Goal: Task Accomplishment & Management: Use online tool/utility

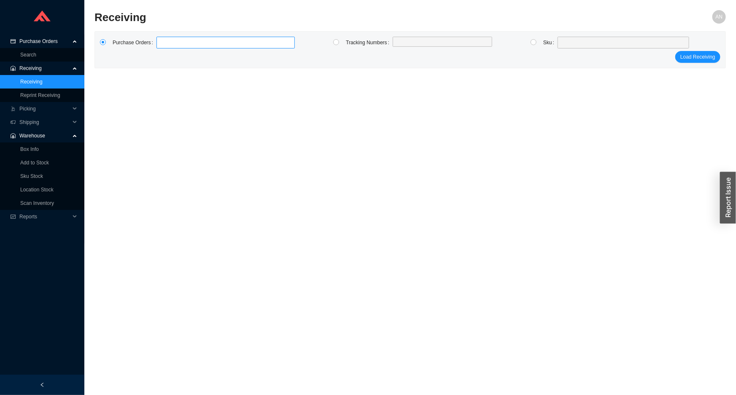
click at [178, 46] on label at bounding box center [226, 43] width 138 height 12
click at [164, 46] on input at bounding box center [161, 42] width 6 height 9
click at [173, 41] on label at bounding box center [226, 43] width 138 height 12
click at [164, 41] on input at bounding box center [161, 42] width 6 height 9
type input "985678"
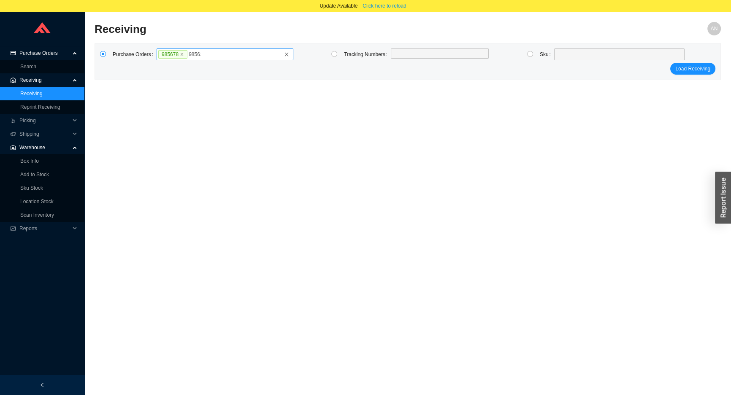
type input "985635"
click at [210, 104] on main "Receiving AN Purchase Orders 985678 985635 Tracking Numbers Sku Load Receiving" at bounding box center [408, 214] width 626 height 385
click at [234, 54] on label "985678 985635" at bounding box center [225, 55] width 137 height 12
click at [224, 54] on input "985678 985635" at bounding box center [221, 54] width 6 height 9
click button "Load Receiving" at bounding box center [692, 69] width 45 height 12
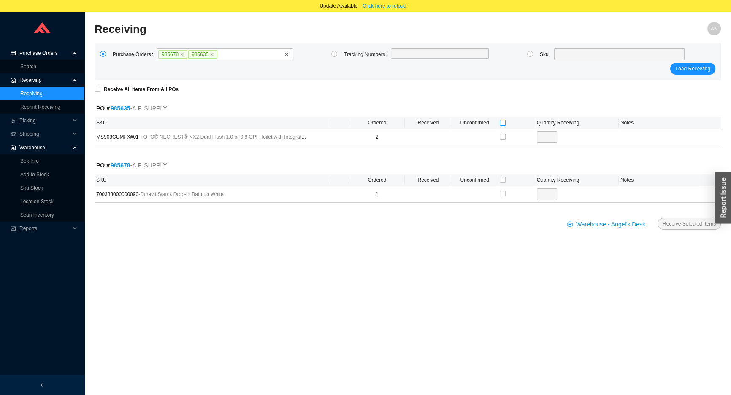
click at [501, 122] on input "checkbox" at bounding box center [503, 123] width 6 height 6
checkbox input "true"
type input "2"
click at [501, 180] on input "checkbox" at bounding box center [503, 180] width 6 height 6
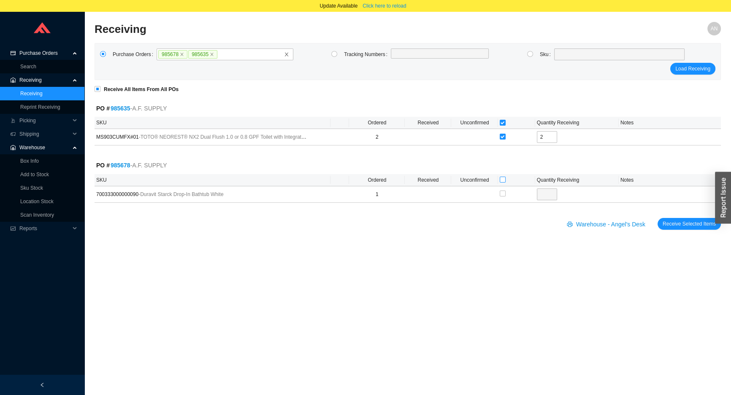
checkbox input "true"
type input "1"
click at [671, 222] on span "Receive Selected Items" at bounding box center [689, 224] width 53 height 8
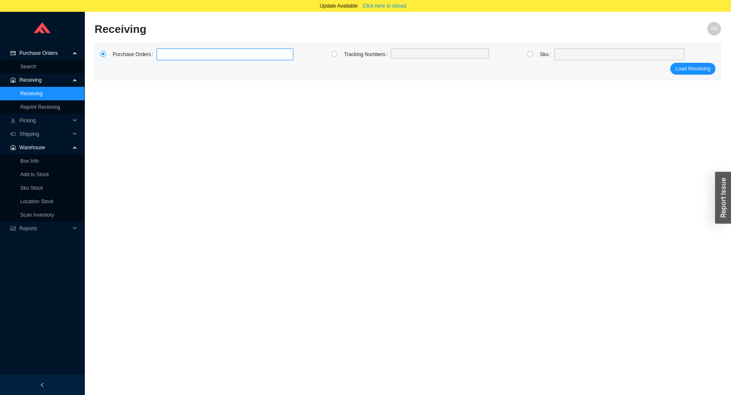
click at [163, 54] on label at bounding box center [225, 55] width 137 height 12
click at [163, 54] on input at bounding box center [161, 54] width 6 height 9
click at [163, 54] on label at bounding box center [225, 55] width 137 height 12
click at [163, 54] on input at bounding box center [161, 54] width 6 height 9
type input "985626"
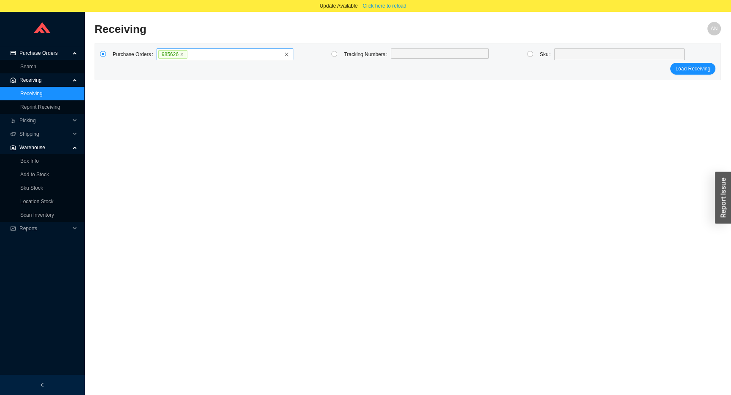
click button "Load Receiving" at bounding box center [692, 69] width 45 height 12
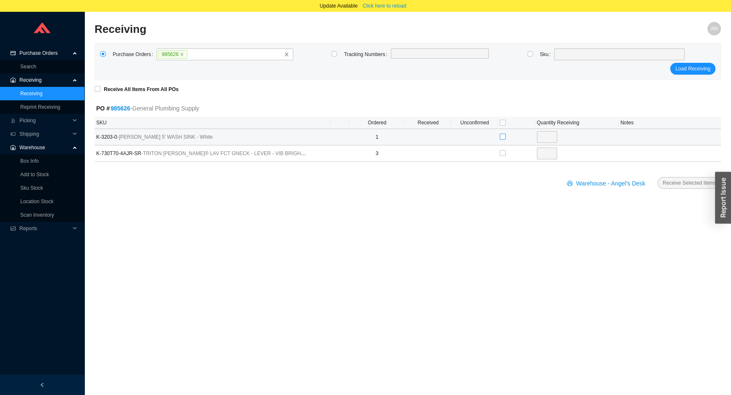
click at [502, 136] on input "checkbox" at bounding box center [503, 137] width 6 height 6
checkbox input "true"
type input "1"
click at [668, 183] on span "Receive Selected Items" at bounding box center [689, 183] width 53 height 8
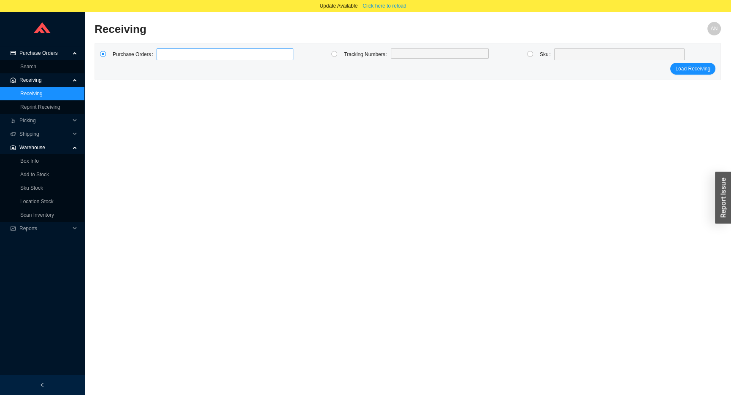
click at [221, 56] on label at bounding box center [225, 55] width 137 height 12
click at [164, 56] on input at bounding box center [161, 54] width 6 height 9
type input "985624"
click button "Load Receiving" at bounding box center [692, 69] width 45 height 12
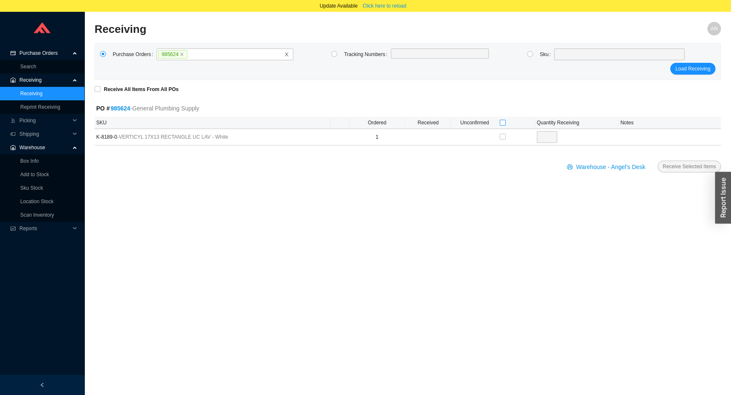
drag, startPoint x: 503, startPoint y: 124, endPoint x: 513, endPoint y: 124, distance: 10.1
click at [503, 124] on input "checkbox" at bounding box center [503, 123] width 6 height 6
checkbox input "true"
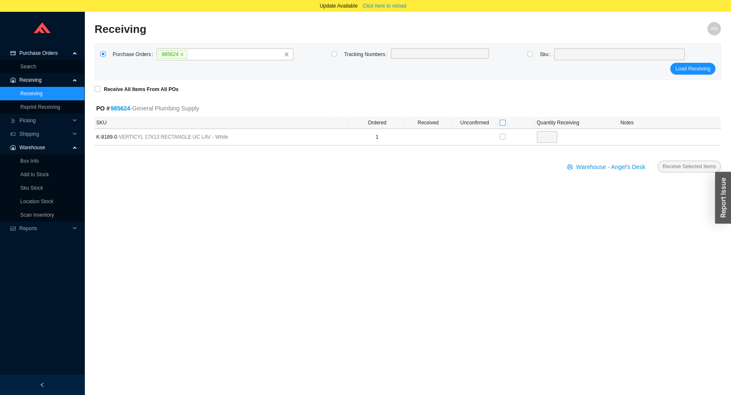
type input "1"
click at [674, 165] on span "Receive Selected Items" at bounding box center [689, 166] width 53 height 8
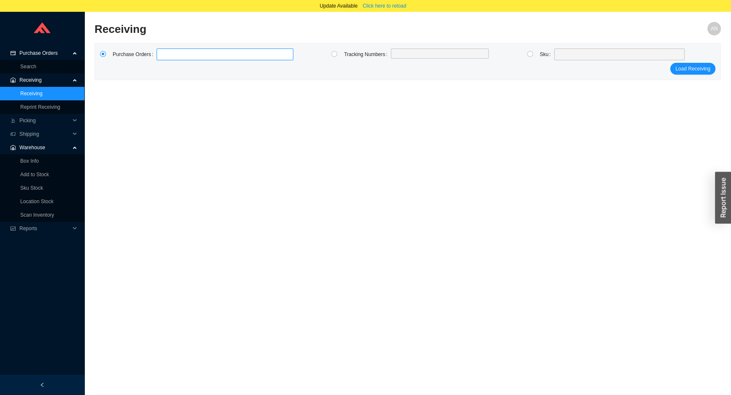
click at [208, 57] on label at bounding box center [225, 55] width 137 height 12
click at [164, 57] on input at bounding box center [161, 54] width 6 height 9
type input "985049"
click button "Load Receiving" at bounding box center [692, 69] width 45 height 12
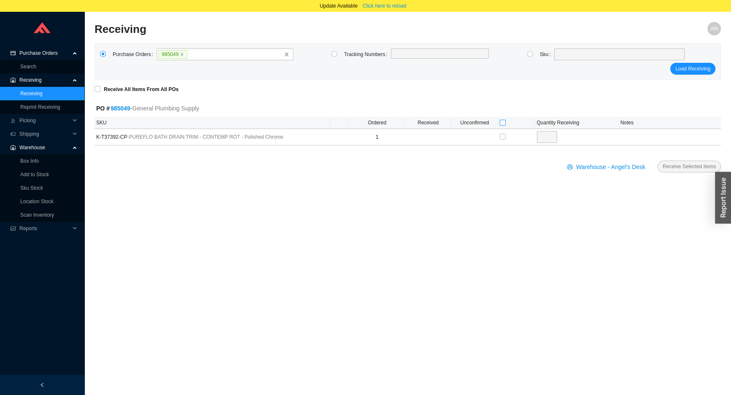
click at [501, 122] on input "checkbox" at bounding box center [503, 123] width 6 height 6
checkbox input "true"
type input "1"
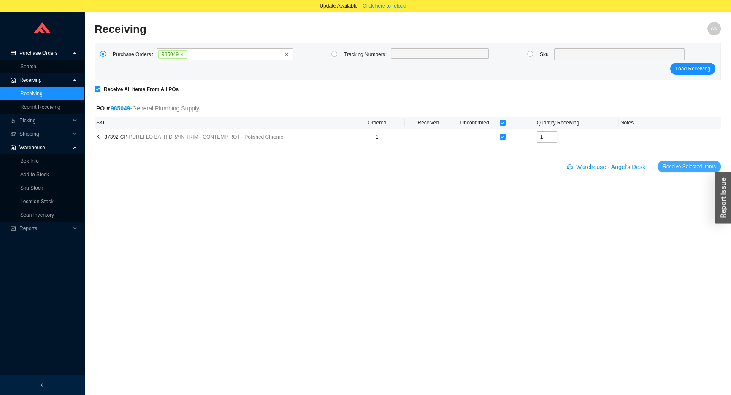
click at [670, 167] on span "Receive Selected Items" at bounding box center [689, 166] width 53 height 8
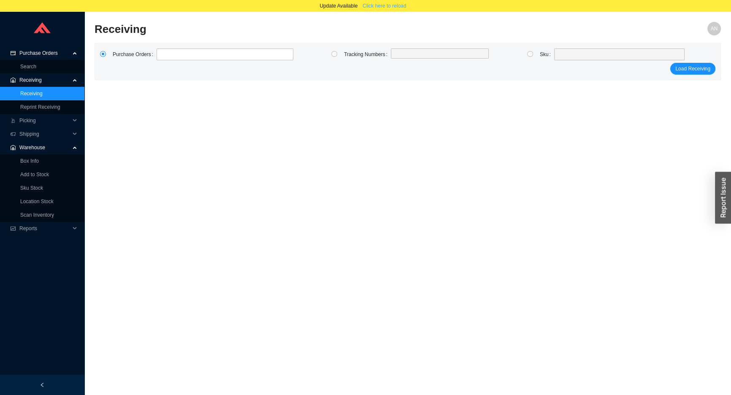
click at [376, 7] on span "Click here to reload" at bounding box center [384, 6] width 43 height 8
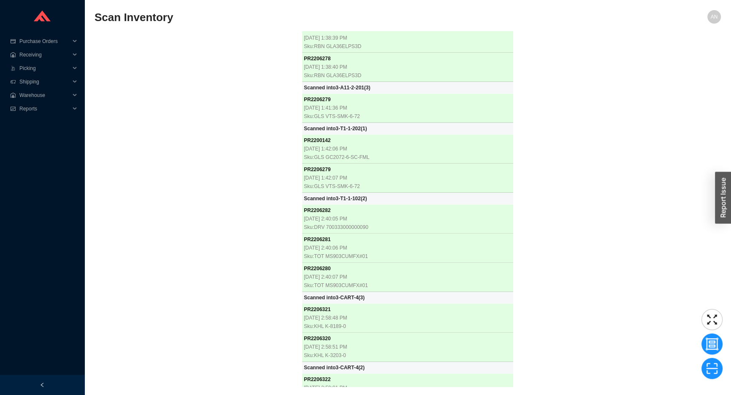
scroll to position [21402, 0]
click at [180, 162] on div "PR 2204610 [DATE] 8:23:57 AM Sku: BAI BEVUOF00T-66--BOVERINIZF-01 Scanned into …" at bounding box center [408, 209] width 626 height 356
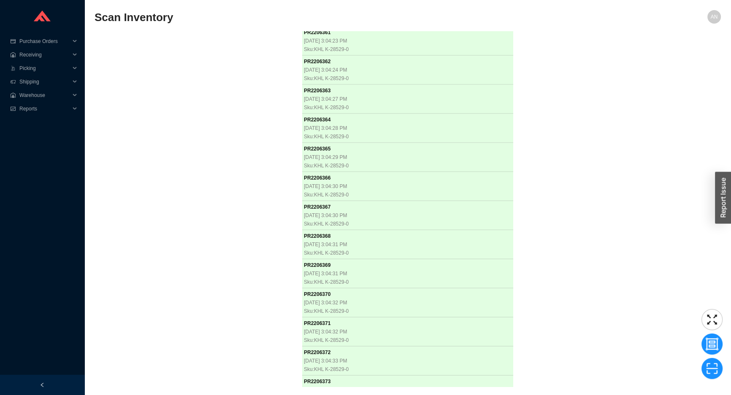
scroll to position [22896, 0]
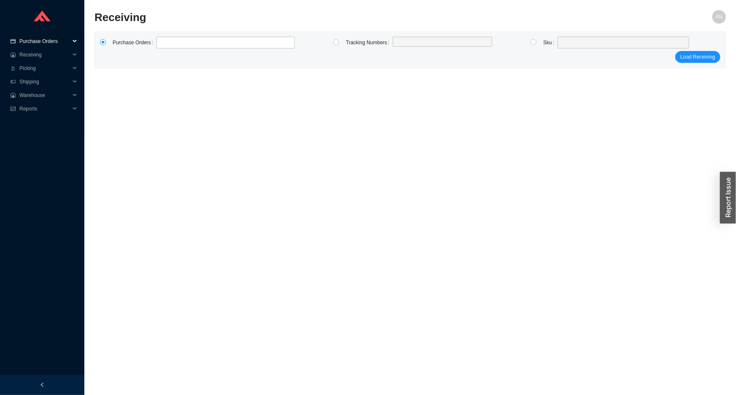
click at [36, 42] on span "Purchase Orders" at bounding box center [44, 42] width 51 height 14
click at [36, 55] on link "Search" at bounding box center [28, 55] width 16 height 6
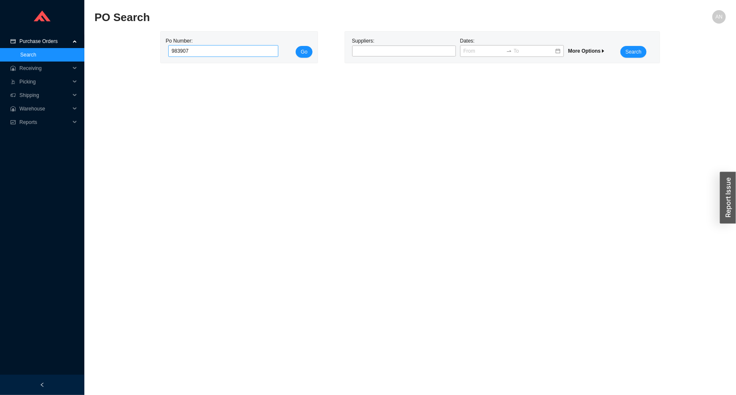
type input "983907"
click at [296, 46] on button "Go" at bounding box center [304, 52] width 17 height 12
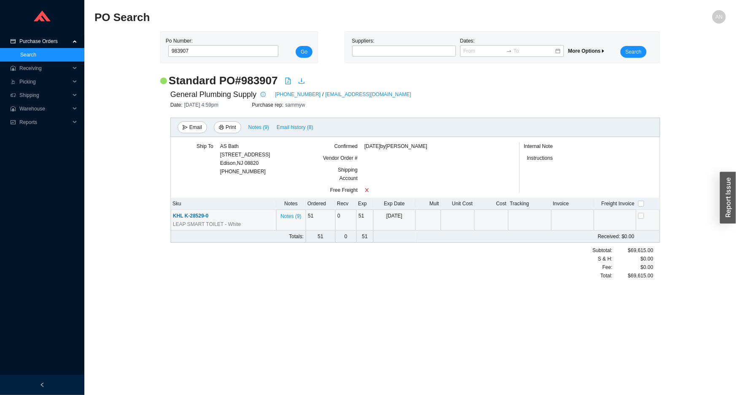
click at [203, 214] on span "KHL K-28529-0" at bounding box center [190, 216] width 35 height 6
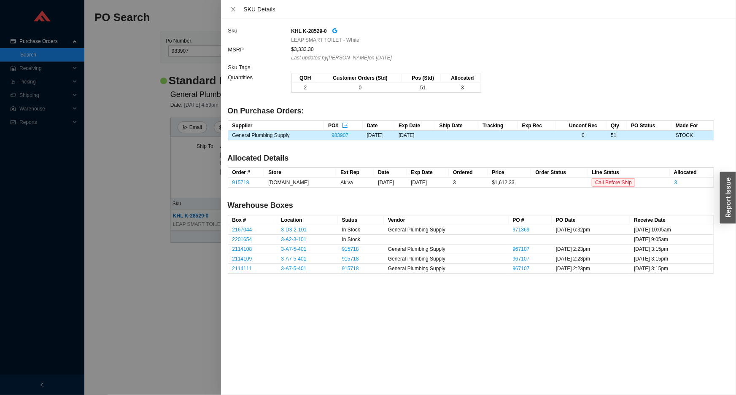
click at [136, 68] on div at bounding box center [368, 197] width 736 height 395
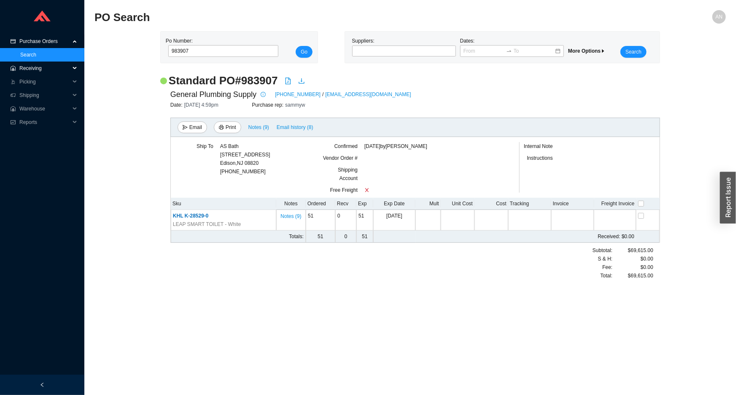
click at [32, 68] on span "Receiving" at bounding box center [44, 69] width 51 height 14
click at [40, 84] on link "Receiving" at bounding box center [31, 82] width 22 height 6
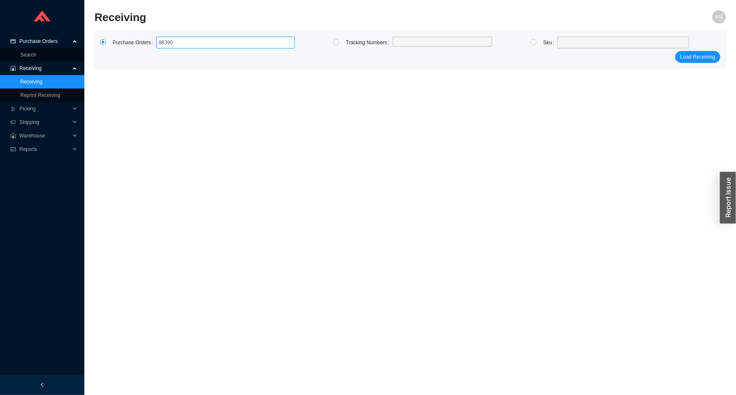
type input "983907"
click button "Load Receiving" at bounding box center [698, 57] width 45 height 12
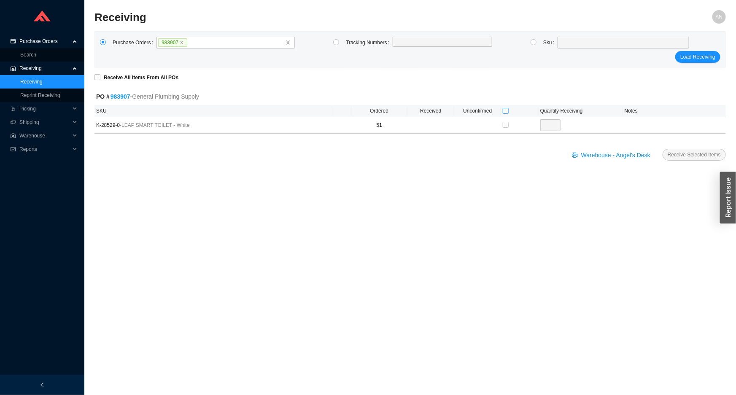
click at [503, 110] on input "checkbox" at bounding box center [506, 111] width 6 height 6
checkbox input "true"
type input "51"
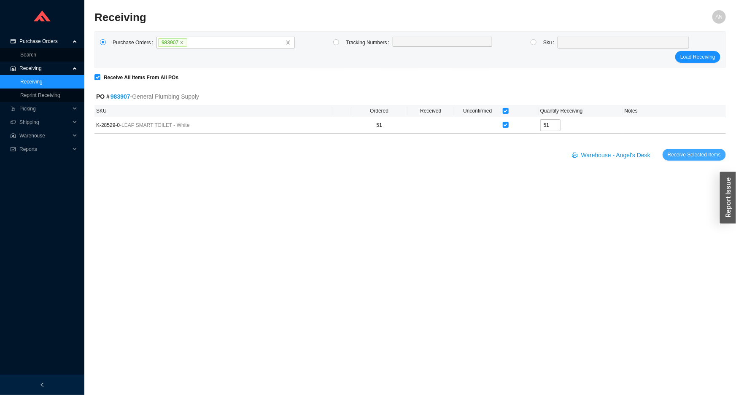
click at [705, 151] on span "Receive Selected Items" at bounding box center [694, 155] width 53 height 8
